Goal: Navigation & Orientation: Find specific page/section

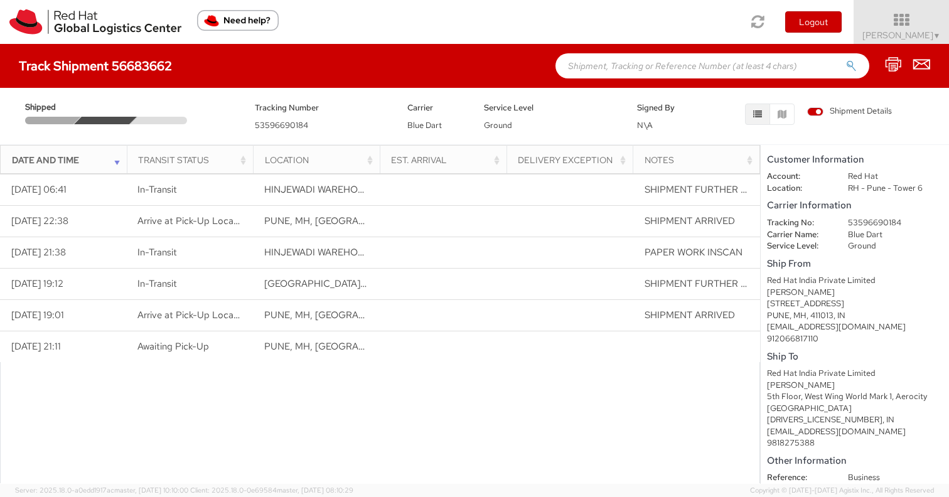
scroll to position [3, 0]
click at [780, 111] on icon "button" at bounding box center [782, 114] width 9 height 9
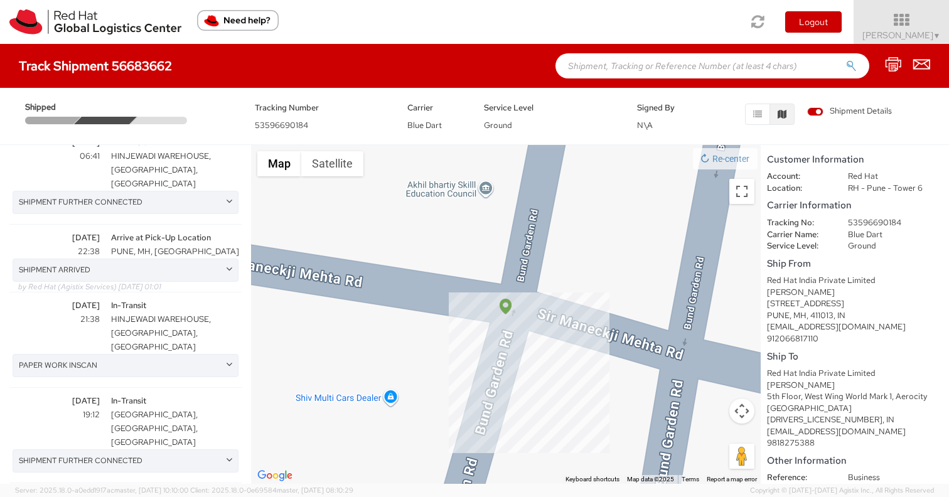
scroll to position [98, 0]
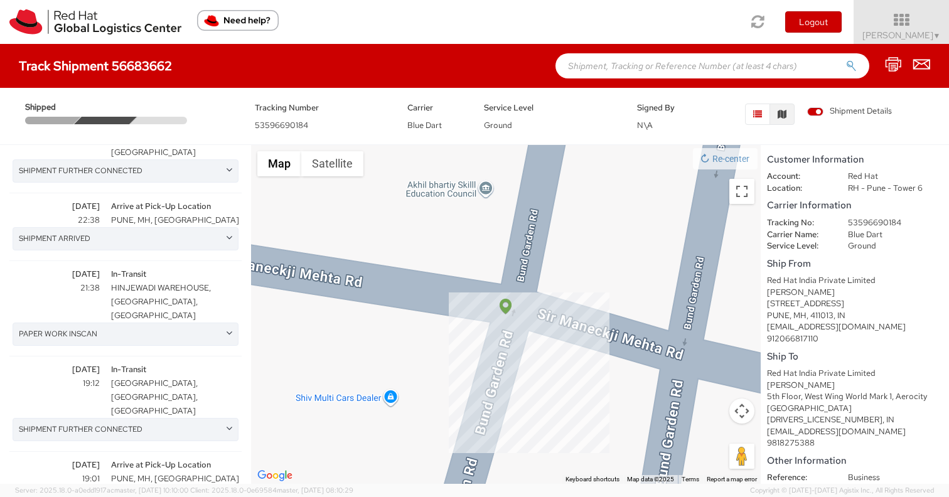
click at [757, 110] on icon "button" at bounding box center [757, 114] width 9 height 9
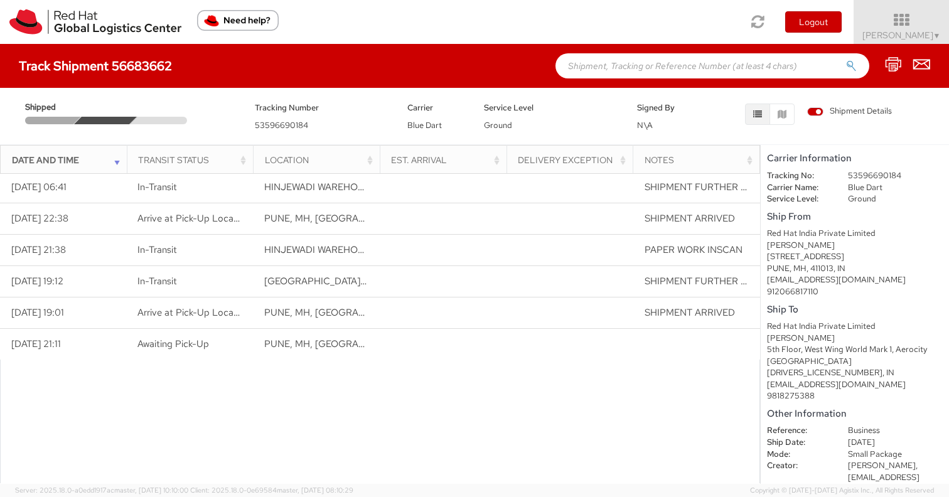
scroll to position [0, 0]
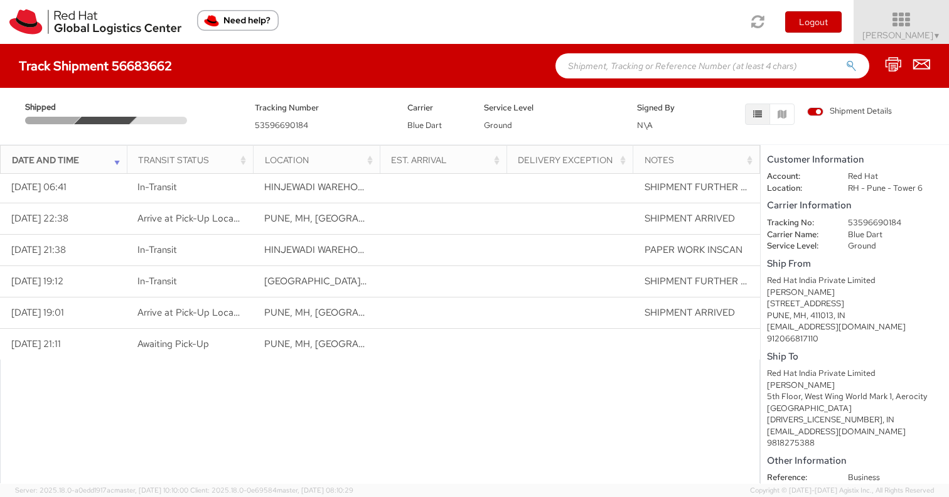
click at [935, 35] on span "▼" at bounding box center [938, 36] width 8 height 10
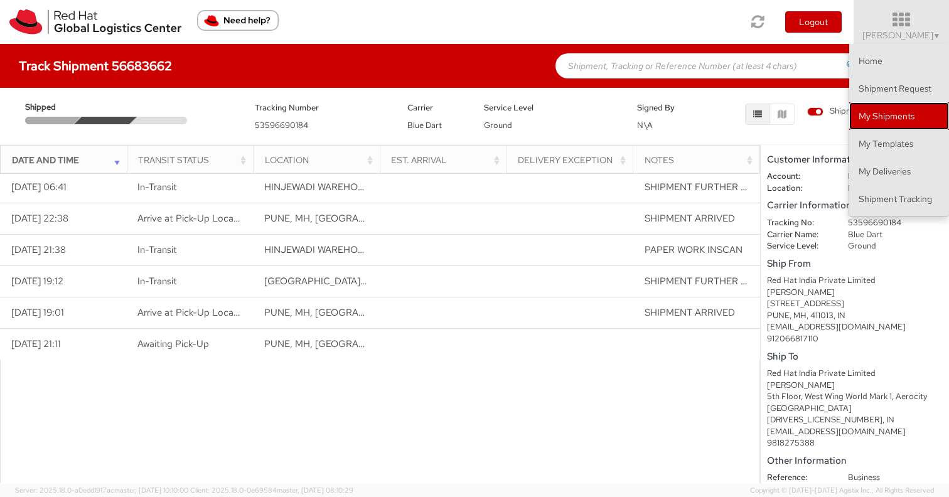
click at [877, 115] on link "My Shipments" at bounding box center [899, 116] width 100 height 28
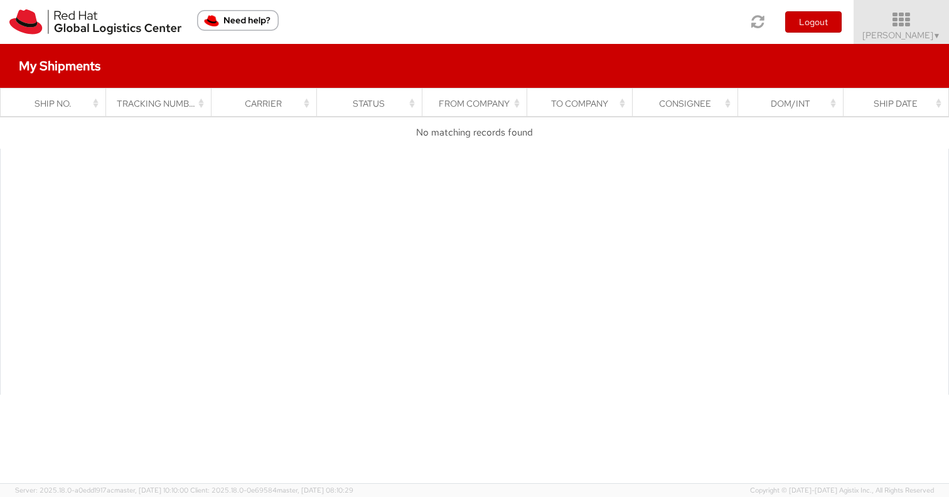
click at [935, 33] on span "▼" at bounding box center [938, 36] width 8 height 10
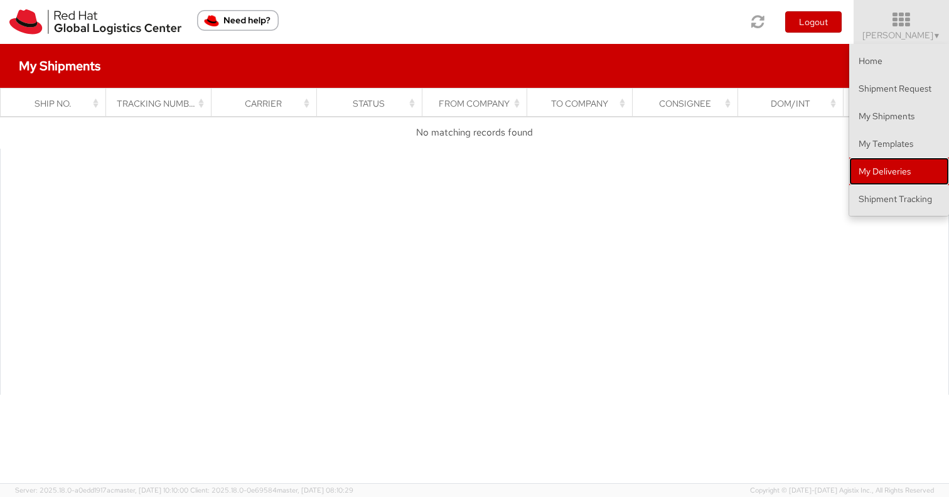
click at [881, 164] on link "My Deliveries" at bounding box center [899, 172] width 100 height 28
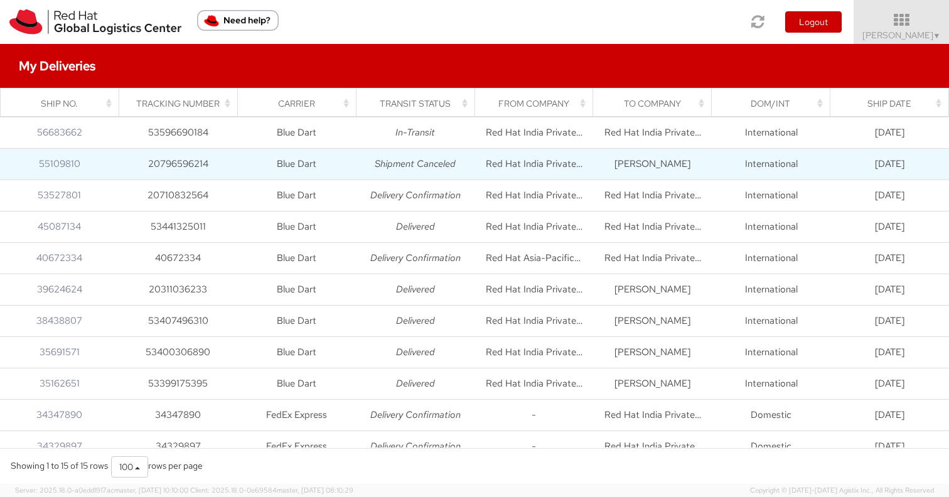
click at [505, 170] on td "Red Hat India Private Limited" at bounding box center [534, 164] width 119 height 31
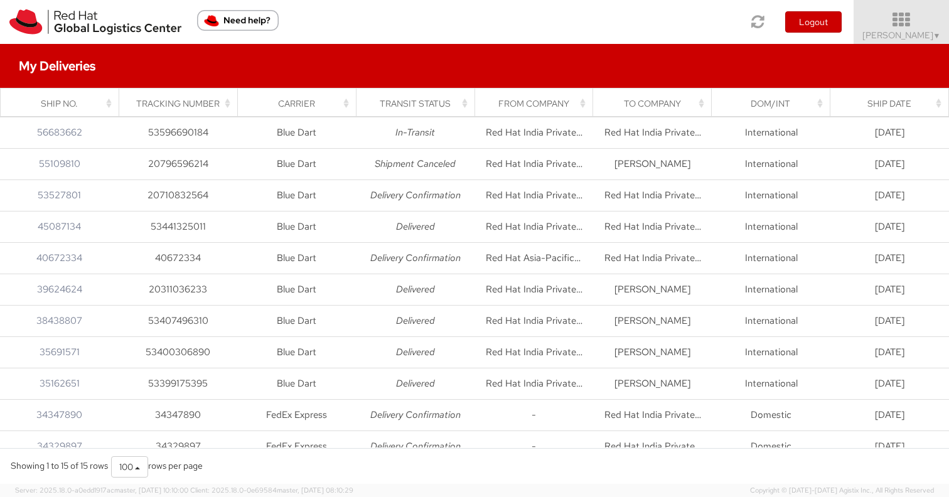
click at [934, 35] on span "▼" at bounding box center [938, 36] width 8 height 10
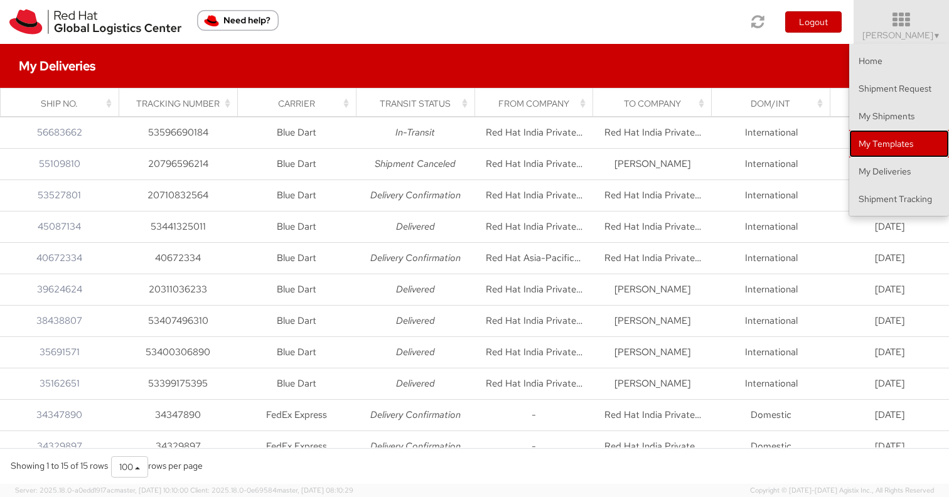
click at [881, 145] on link "My Templates" at bounding box center [899, 144] width 100 height 28
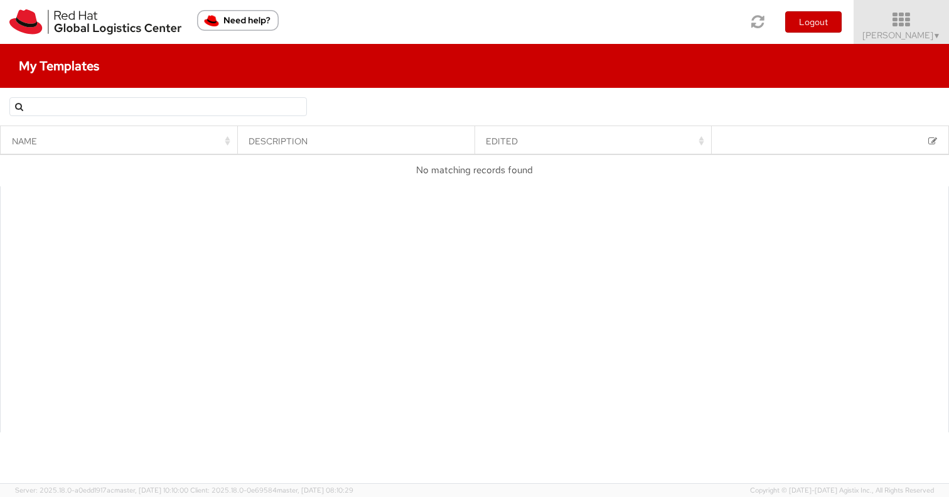
click at [930, 34] on span "Ravi Goyal ▼" at bounding box center [902, 35] width 78 height 11
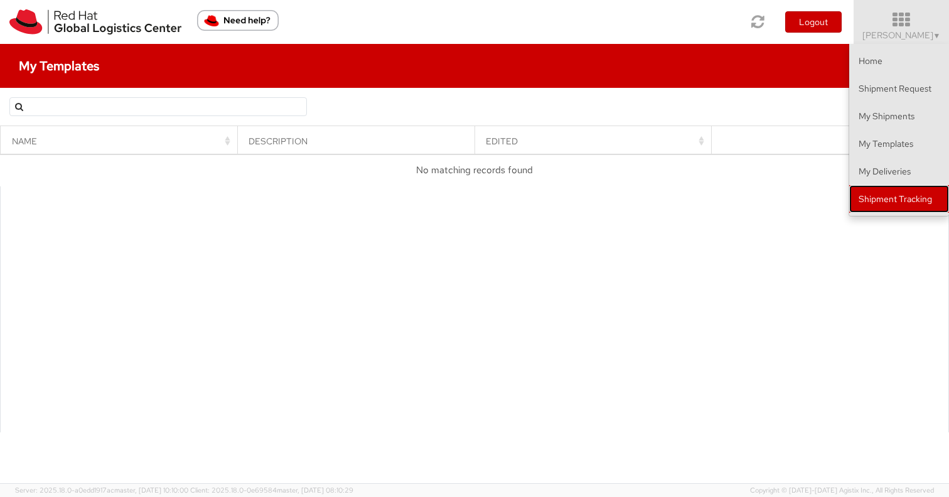
click at [885, 200] on link "Shipment Tracking" at bounding box center [899, 199] width 100 height 28
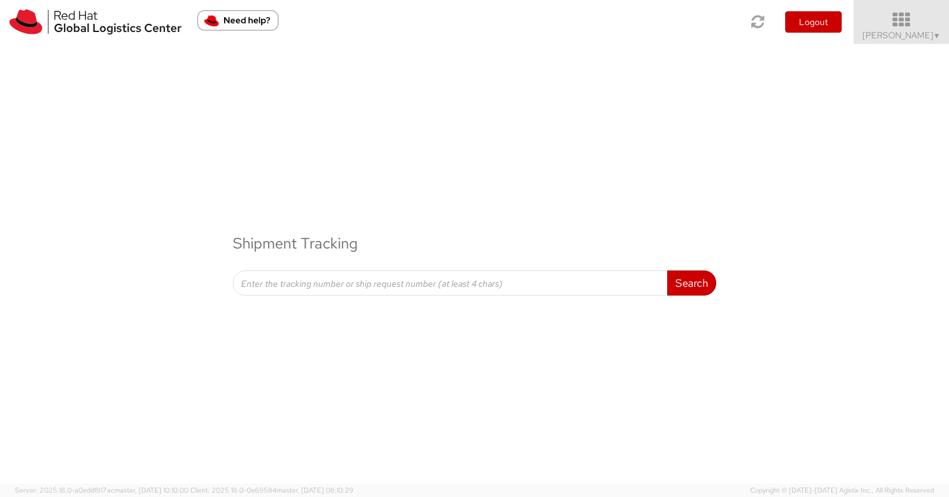
click at [913, 34] on span "Ravi Goyal ▼" at bounding box center [902, 35] width 78 height 11
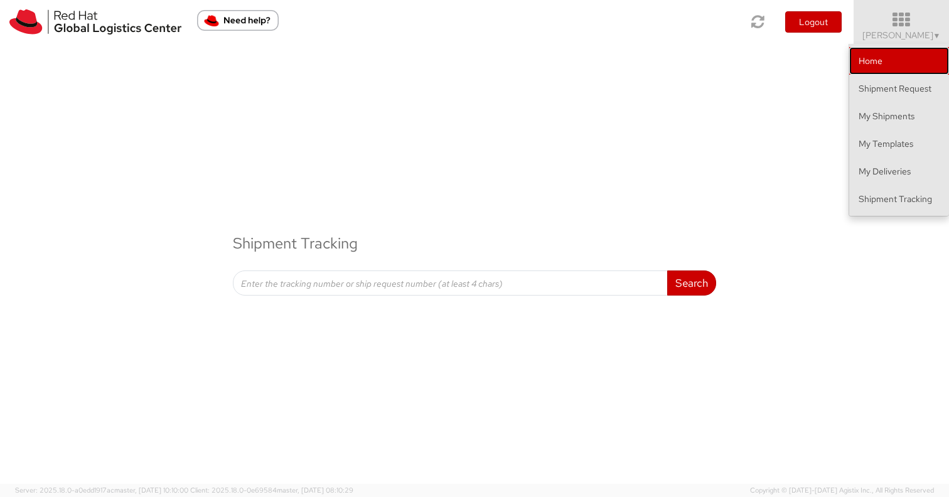
click at [873, 60] on link "Home" at bounding box center [899, 61] width 100 height 28
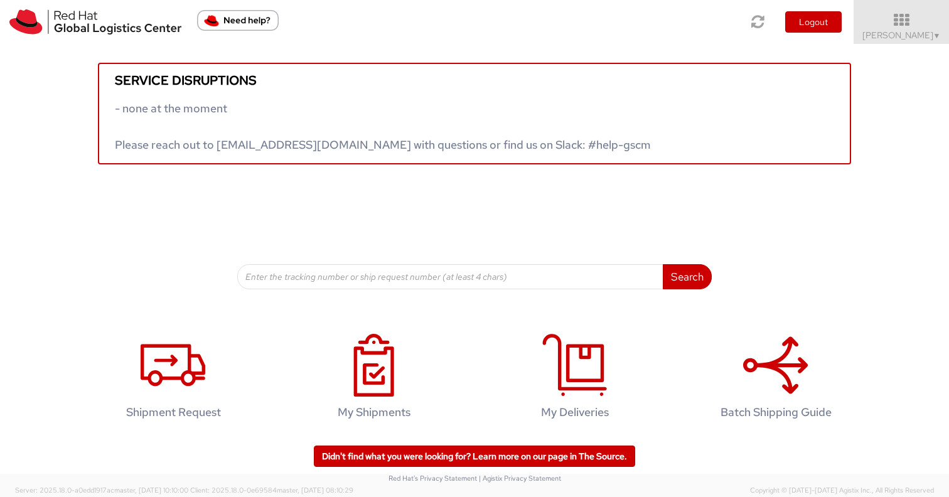
scroll to position [5, 0]
